Goal: Task Accomplishment & Management: Use online tool/utility

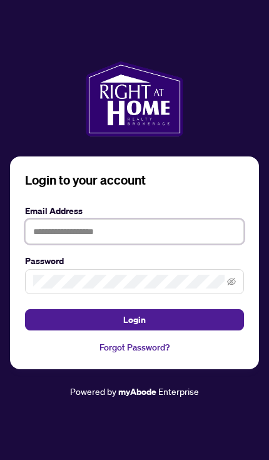
click at [44, 244] on input "text" at bounding box center [134, 231] width 219 height 25
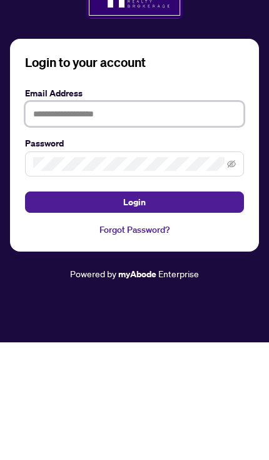
type input "**********"
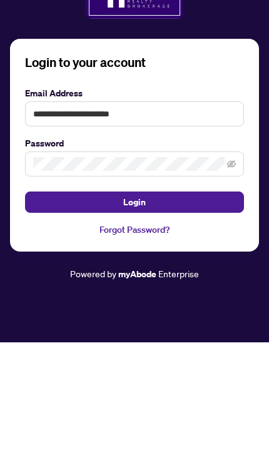
click at [134, 309] on button "Login" at bounding box center [134, 319] width 219 height 21
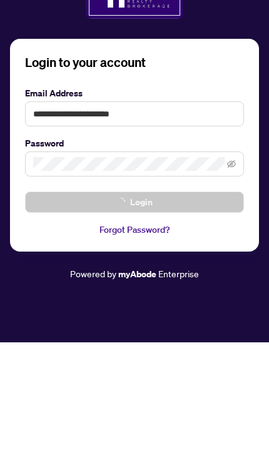
scroll to position [73, 0]
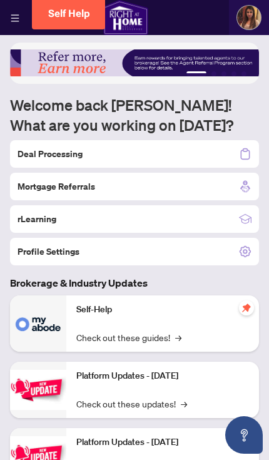
click at [37, 166] on div "Deal Processing" at bounding box center [134, 154] width 249 height 28
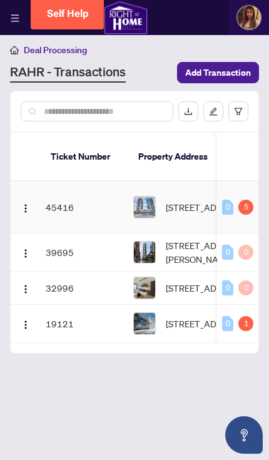
click at [13, 200] on td at bounding box center [26, 207] width 30 height 52
click at [18, 201] on button "button" at bounding box center [26, 207] width 20 height 20
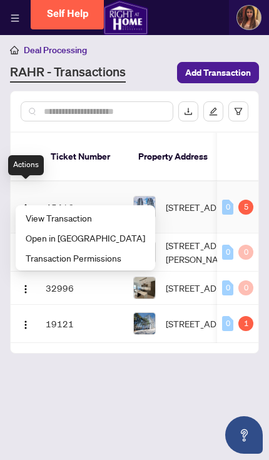
click at [33, 224] on span "View Transaction" at bounding box center [85, 218] width 119 height 14
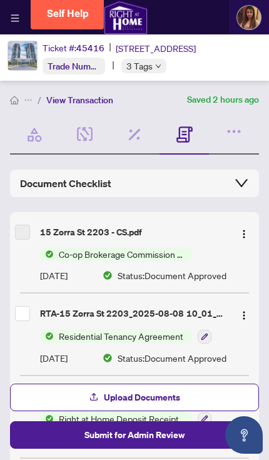
click at [55, 219] on div "15 Zorra St 2203 - CS.pdf Co-op Brokerage Commission Statement [DATE] Status: D…" at bounding box center [134, 252] width 249 height 70
click at [246, 229] on img "button" at bounding box center [244, 234] width 10 height 10
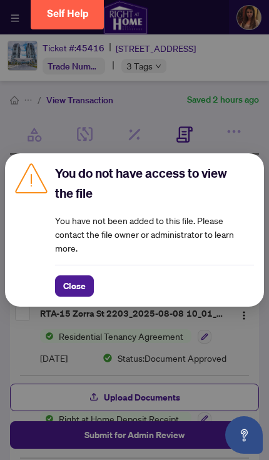
click at [60, 280] on button "Close" at bounding box center [74, 285] width 39 height 21
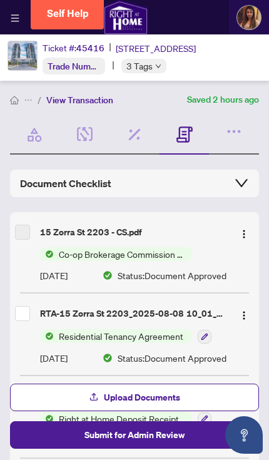
click at [238, 175] on icon "collapsed" at bounding box center [241, 182] width 15 height 15
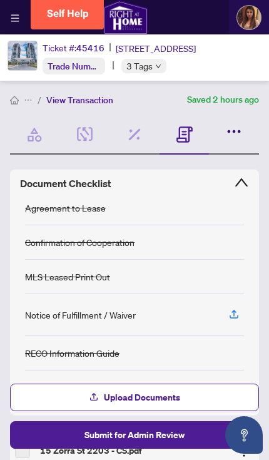
click at [233, 130] on icon "button" at bounding box center [234, 131] width 3 height 3
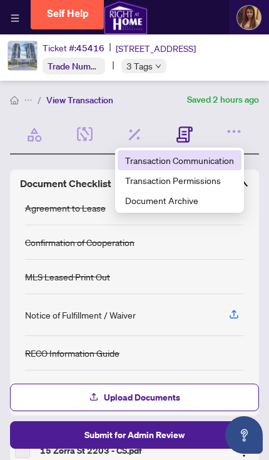
click at [214, 153] on span "Transaction Communication" at bounding box center [179, 160] width 109 height 14
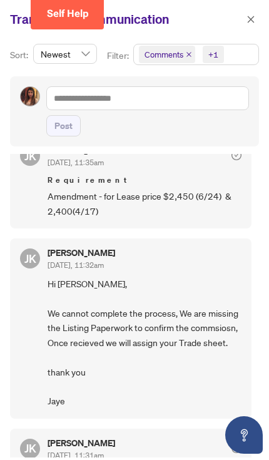
scroll to position [26, 0]
